Goal: Transaction & Acquisition: Purchase product/service

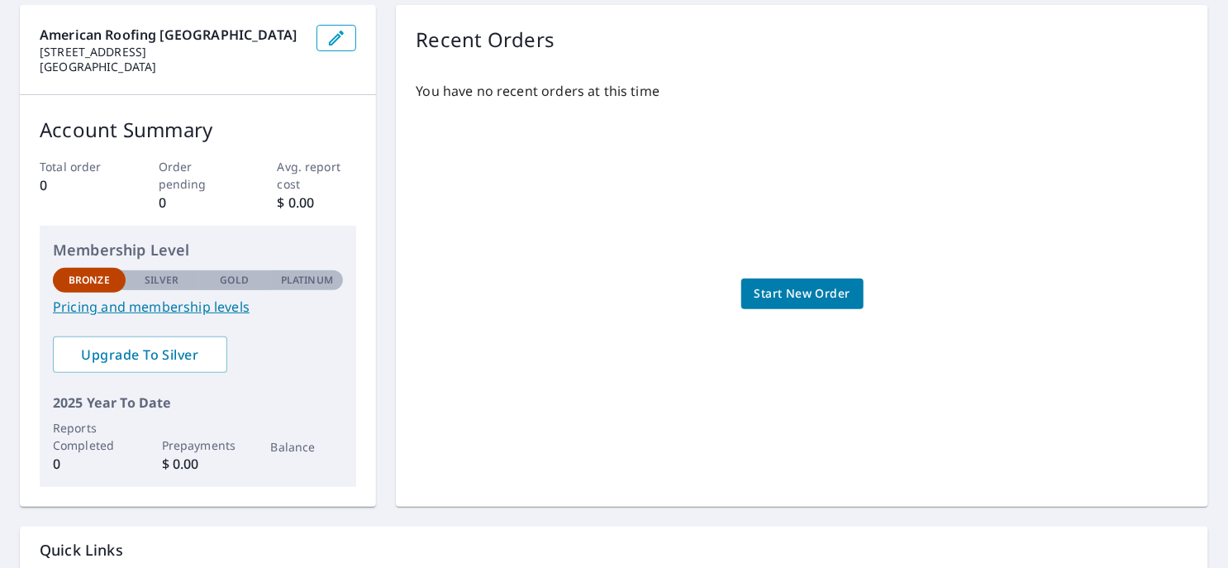
scroll to position [288, 0]
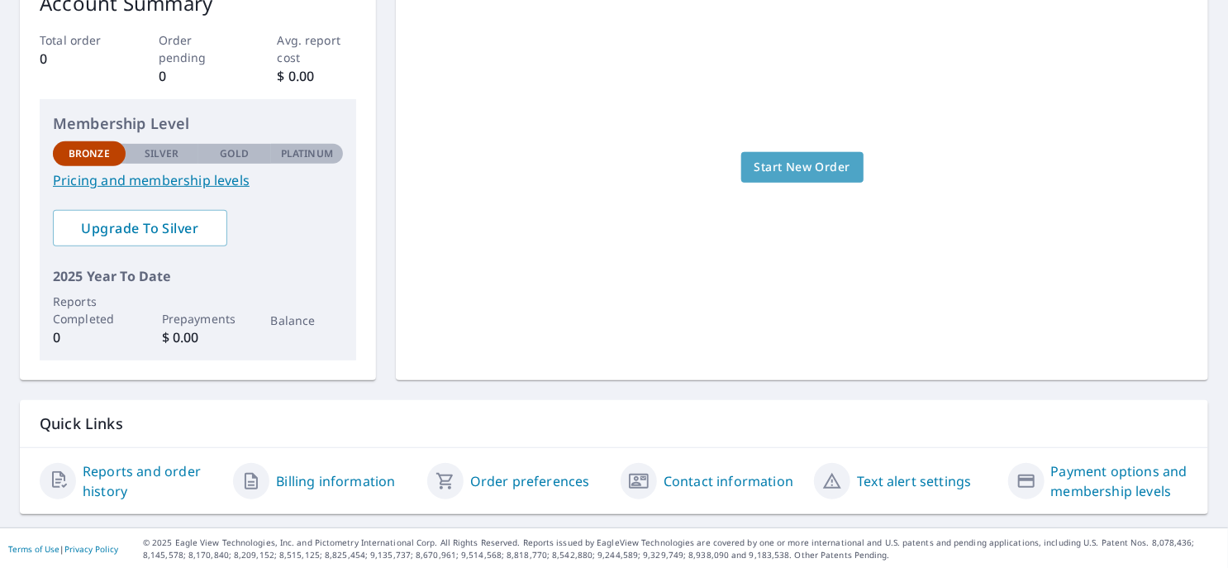
click at [801, 169] on span "Start New Order" at bounding box center [802, 167] width 96 height 21
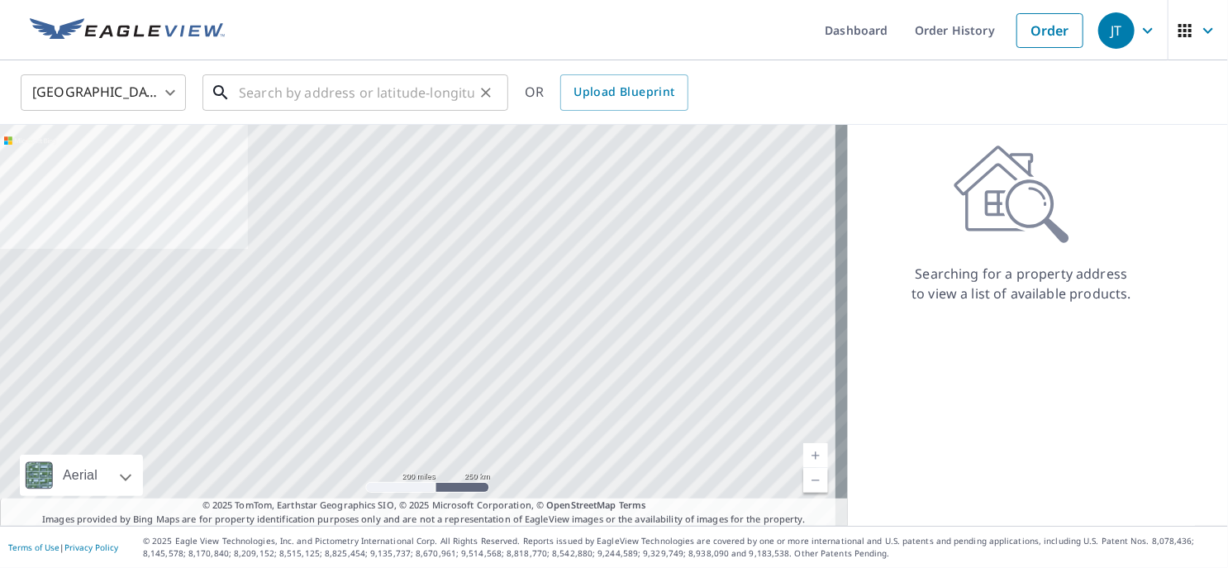
click at [326, 85] on input "text" at bounding box center [356, 92] width 235 height 46
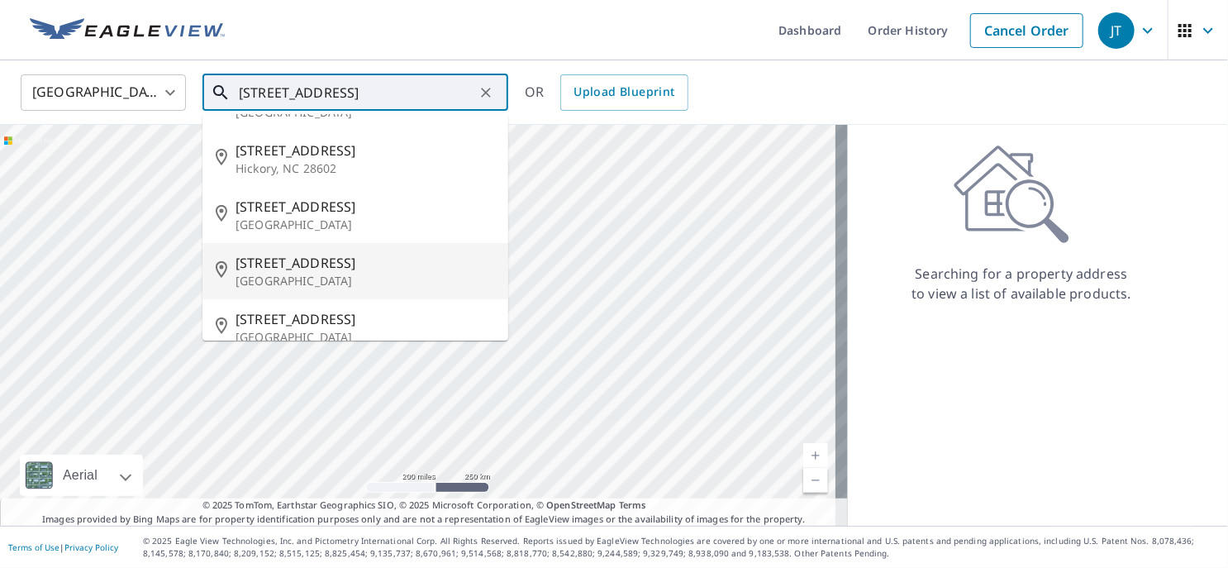
scroll to position [66, 0]
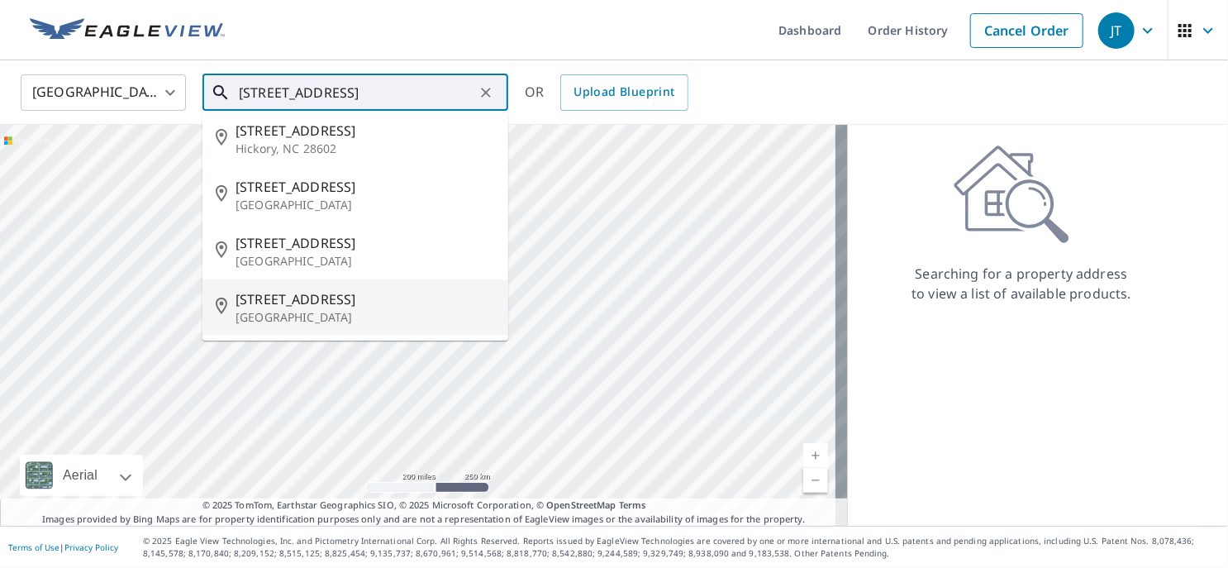
click at [302, 313] on p "[GEOGRAPHIC_DATA]" at bounding box center [364, 317] width 259 height 17
type input "[STREET_ADDRESS]"
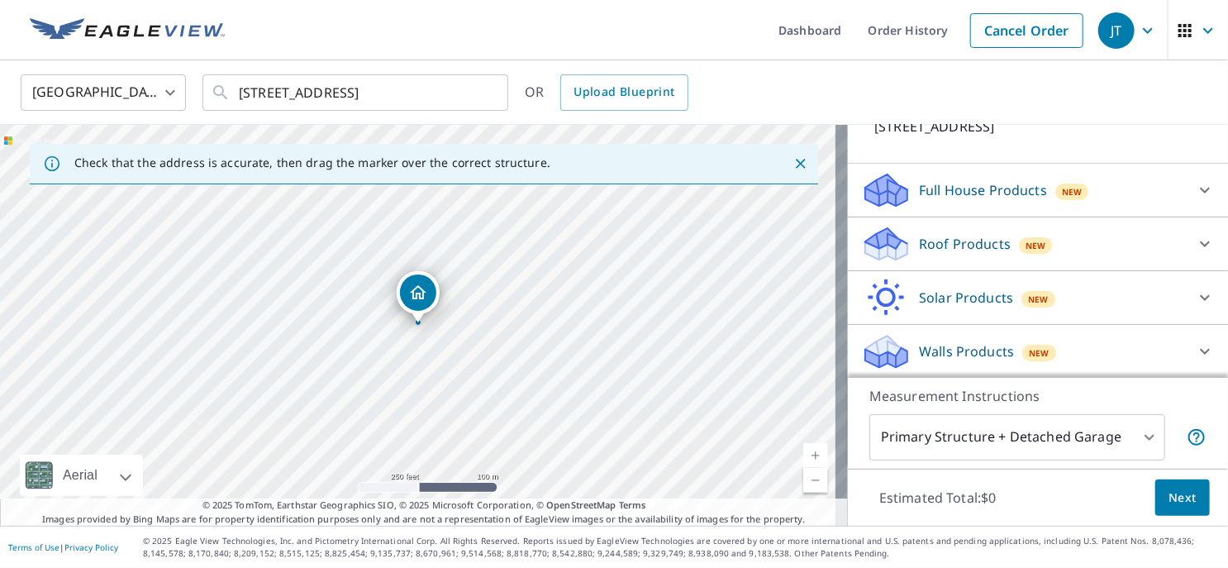
scroll to position [132, 0]
click at [953, 240] on p "Roof Products" at bounding box center [965, 244] width 92 height 20
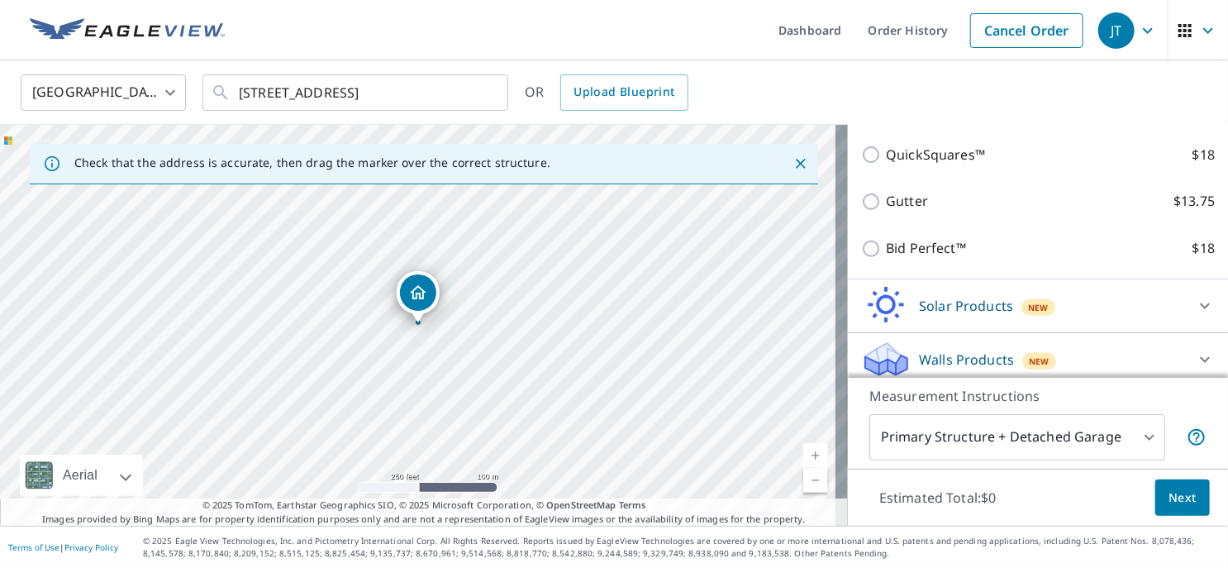
scroll to position [318, 0]
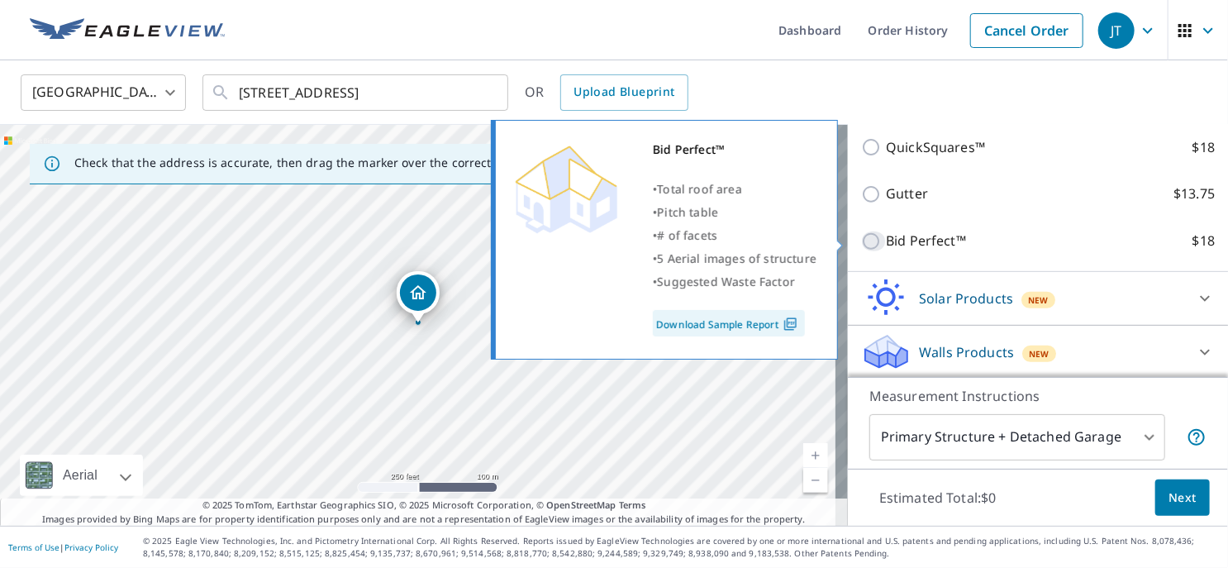
click at [865, 243] on input "Bid Perfect™ $18" at bounding box center [873, 241] width 25 height 20
checkbox input "true"
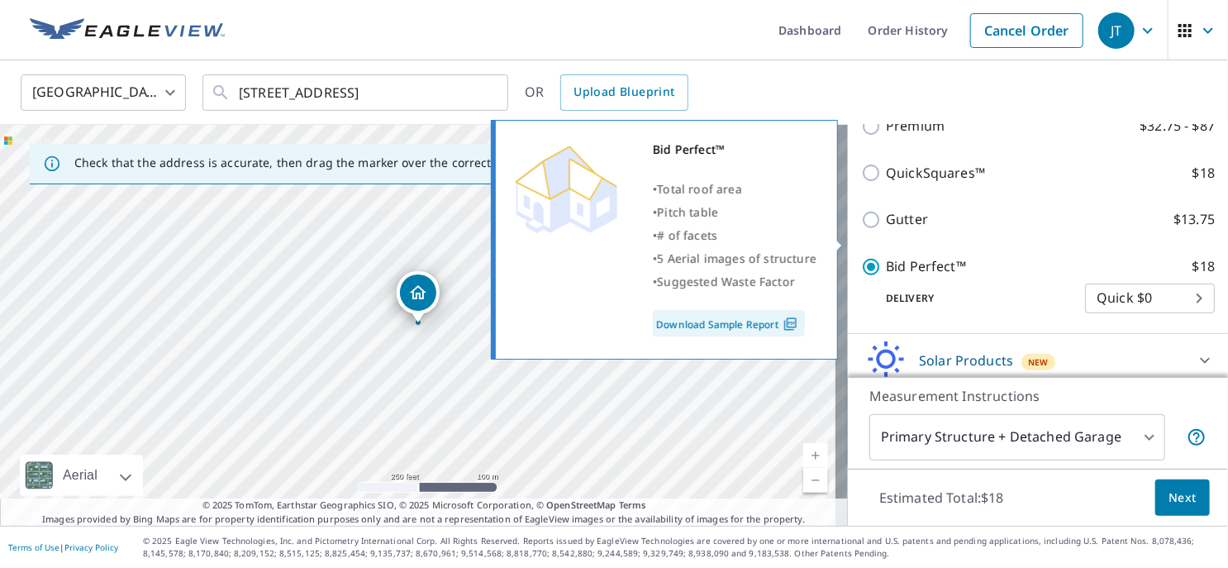
scroll to position [344, 0]
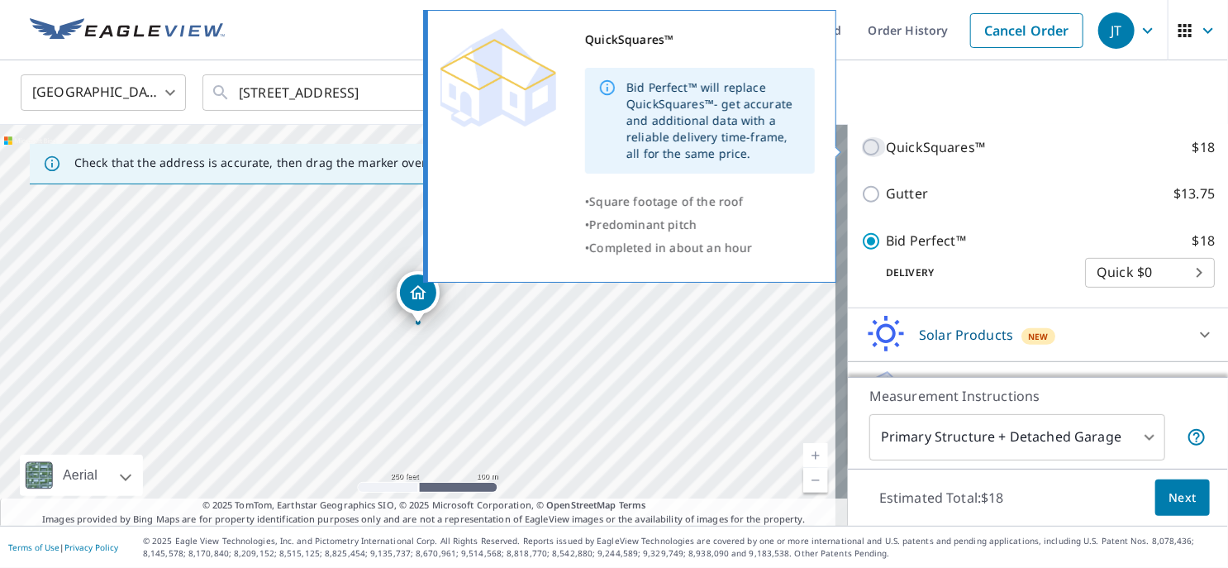
drag, startPoint x: 865, startPoint y: 243, endPoint x: 856, endPoint y: 144, distance: 99.6
click at [861, 144] on input "QuickSquares™ $18" at bounding box center [873, 147] width 25 height 20
checkbox input "true"
checkbox input "false"
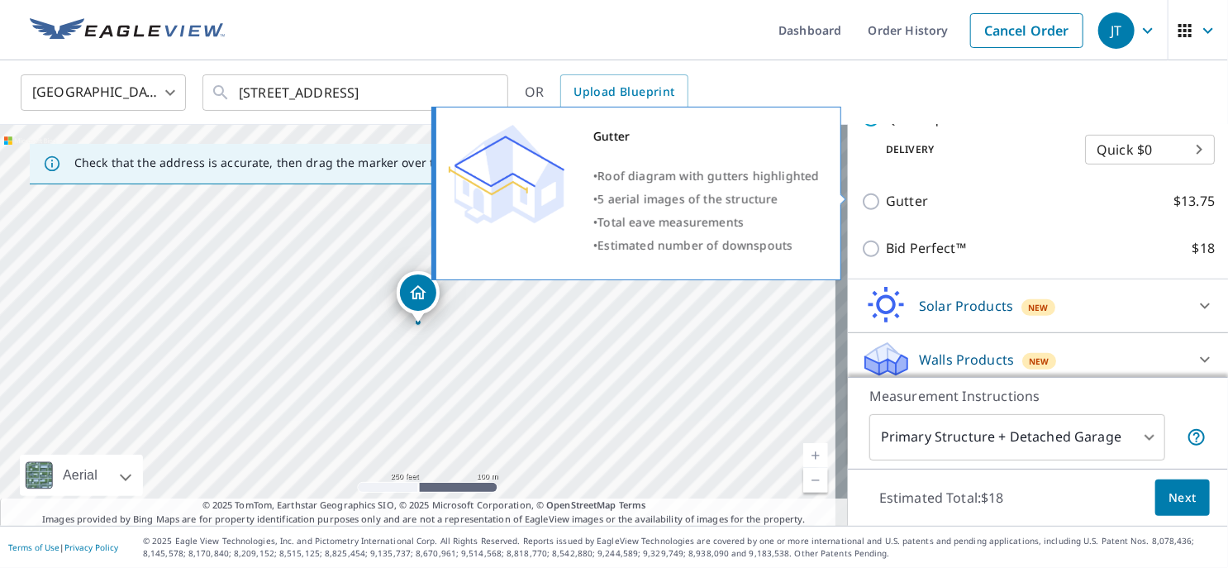
scroll to position [380, 0]
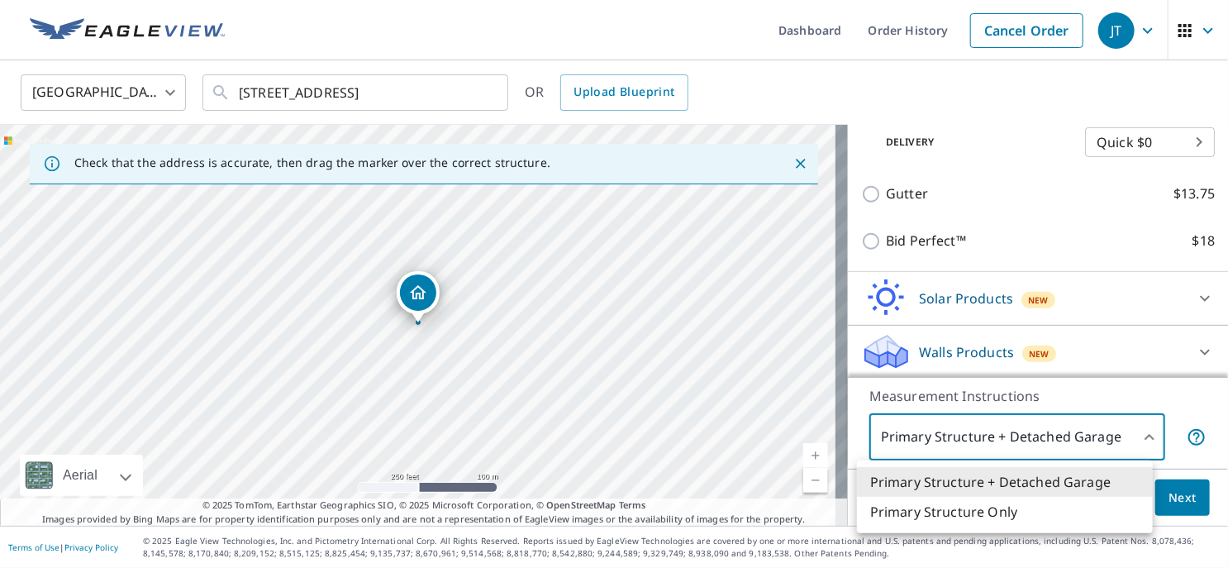
click at [1129, 430] on body "JT JT Dashboard Order History Cancel Order JT [GEOGRAPHIC_DATA] [GEOGRAPHIC_DAT…" at bounding box center [614, 284] width 1228 height 568
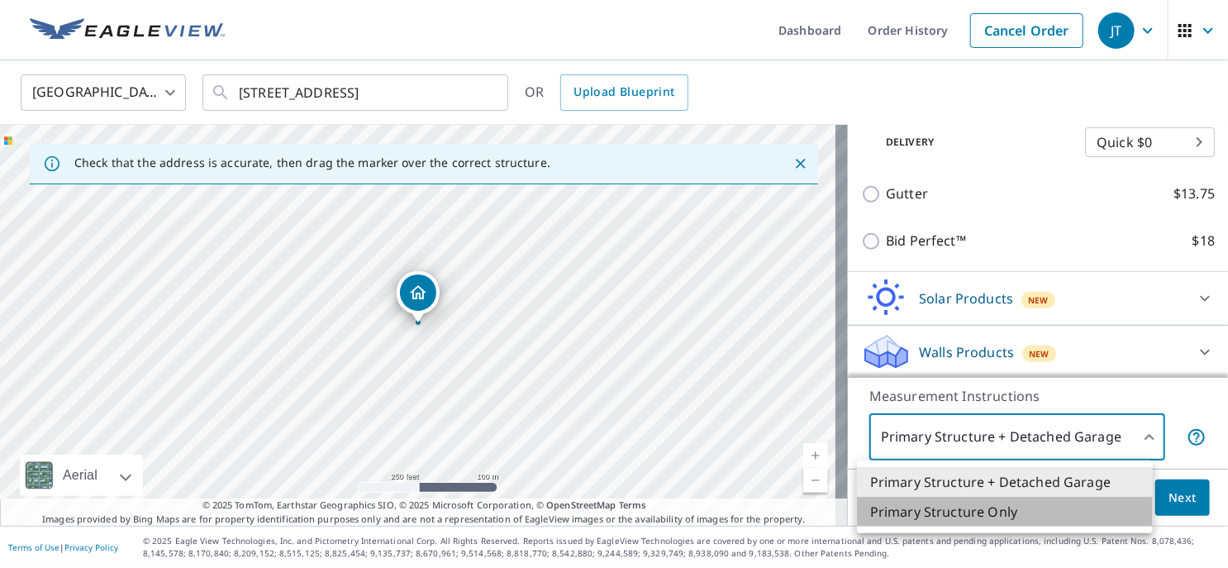
click at [1049, 516] on li "Primary Structure Only" at bounding box center [1005, 512] width 296 height 30
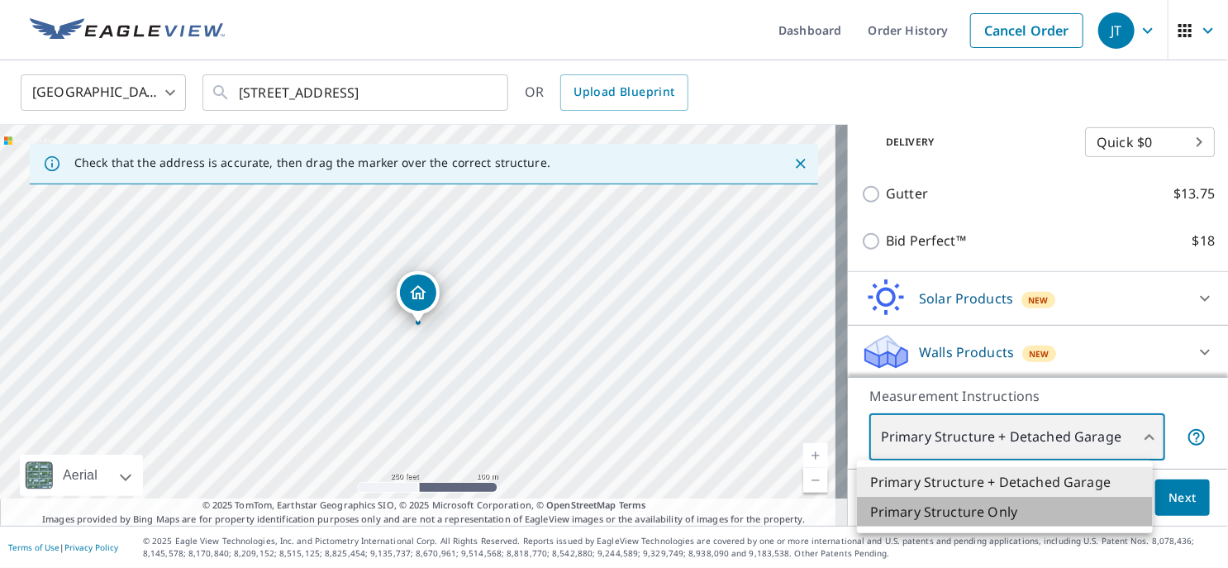
type input "2"
